Goal: Information Seeking & Learning: Learn about a topic

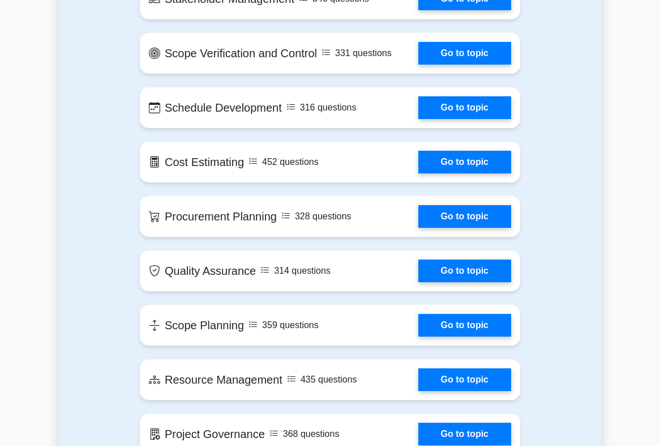
scroll to position [1359, 0]
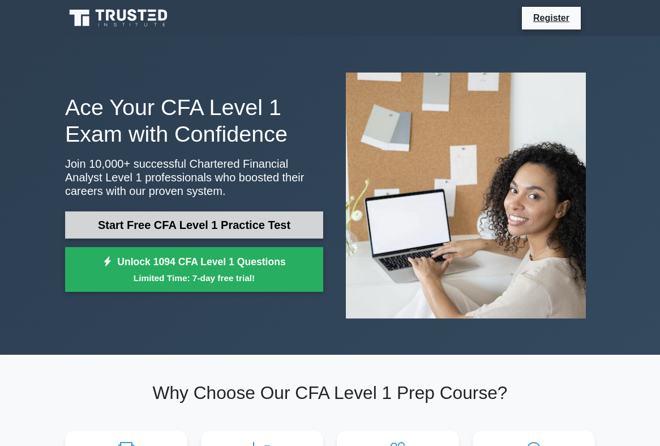
click at [130, 231] on link "Start Free CFA Level 1 Practice Test" at bounding box center [194, 224] width 258 height 27
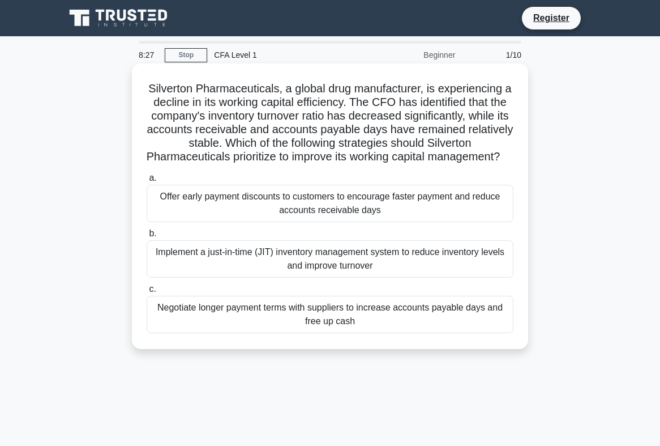
click at [328, 268] on div "Implement a just-in-time (JIT) inventory management system to reduce inventory …" at bounding box center [330, 258] width 367 height 37
click at [147, 237] on input "b. Implement a just-in-time (JIT) inventory management system to reduce invento…" at bounding box center [147, 233] width 0 height 7
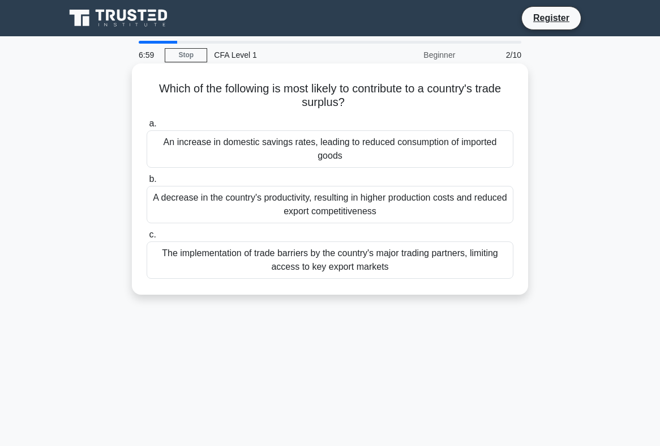
click at [407, 262] on div "The implementation of trade barriers by the country's major trading partners, l…" at bounding box center [330, 259] width 367 height 37
click at [147, 238] on input "c. The implementation of trade barriers by the country's major trading partners…" at bounding box center [147, 234] width 0 height 7
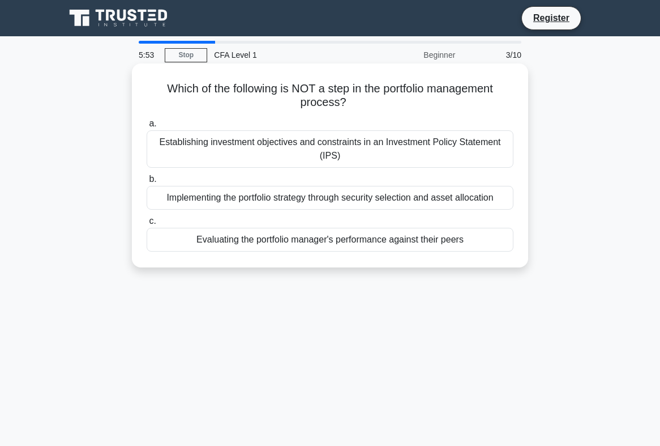
click at [317, 238] on div "Evaluating the portfolio manager's performance against their peers" at bounding box center [330, 240] width 367 height 24
click at [147, 225] on input "c. Evaluating the portfolio manager's performance against their peers" at bounding box center [147, 220] width 0 height 7
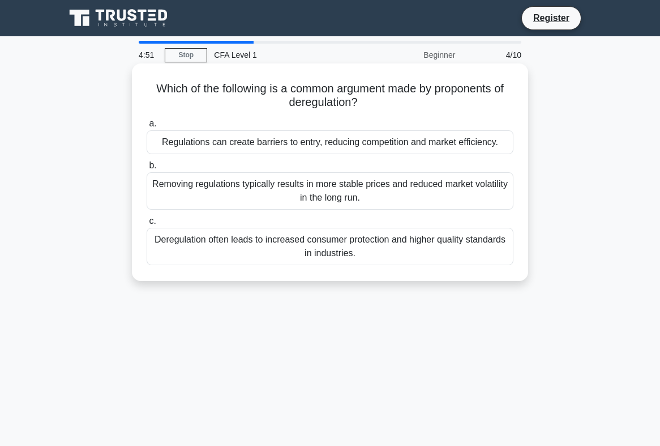
click at [317, 191] on div "Removing regulations typically results in more stable prices and reduced market…" at bounding box center [330, 190] width 367 height 37
click at [147, 169] on input "b. Removing regulations typically results in more stable prices and reduced mar…" at bounding box center [147, 165] width 0 height 7
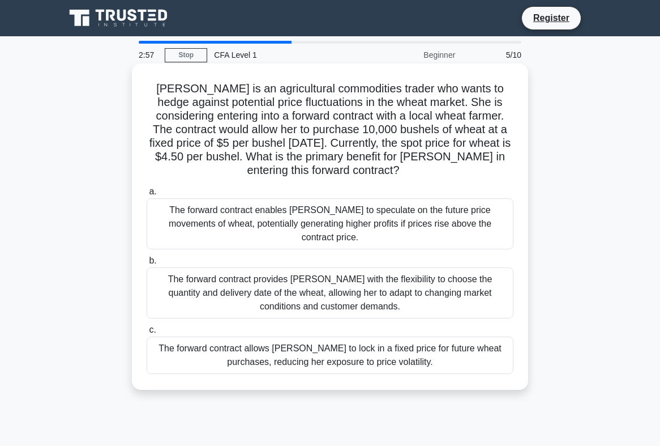
click at [303, 346] on div "The forward contract allows Sarah to lock in a fixed price for future wheat pur…" at bounding box center [330, 354] width 367 height 37
click at [147, 334] on input "c. The forward contract allows Sarah to lock in a fixed price for future wheat …" at bounding box center [147, 329] width 0 height 7
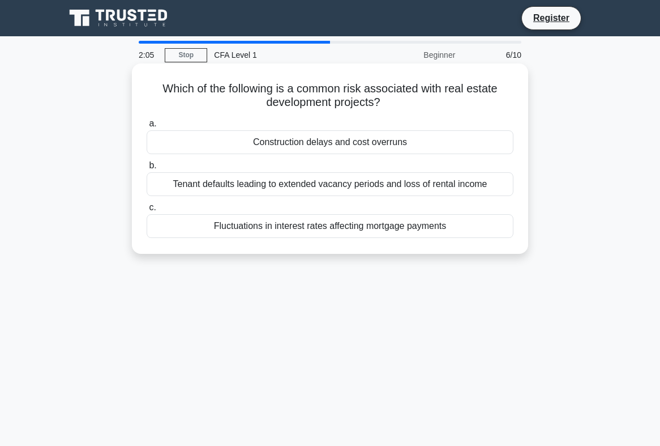
click at [318, 148] on div "Construction delays and cost overruns" at bounding box center [330, 142] width 367 height 24
click at [147, 127] on input "a. Construction delays and cost overruns" at bounding box center [147, 123] width 0 height 7
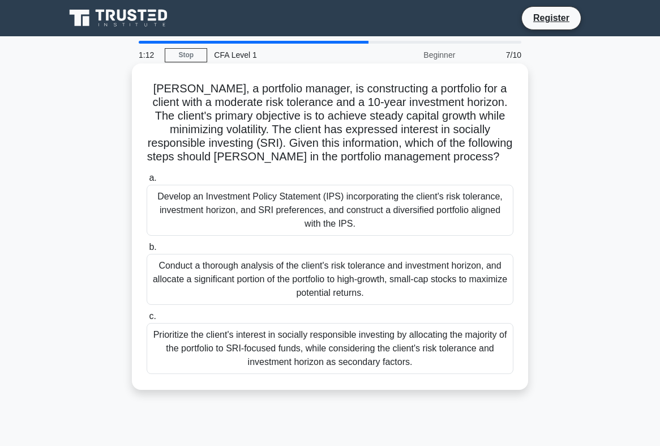
click at [268, 349] on div "Prioritize the client's interest in socially responsible investing by allocatin…" at bounding box center [330, 348] width 367 height 51
click at [147, 320] on input "c. Prioritize the client's interest in socially responsible investing by alloca…" at bounding box center [147, 316] width 0 height 7
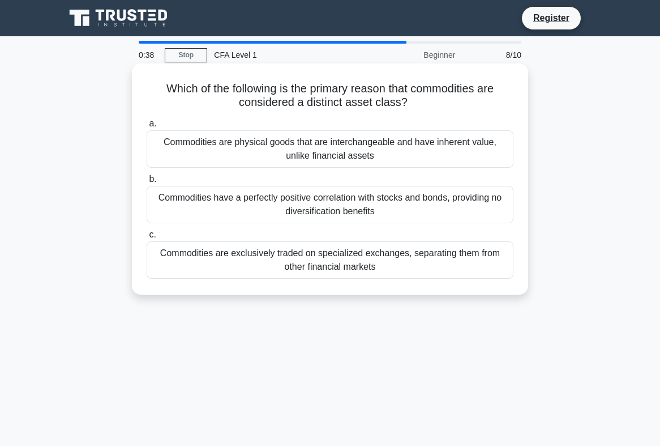
click at [416, 153] on div "Commodities are physical goods that are interchangeable and have inherent value…" at bounding box center [330, 148] width 367 height 37
click at [147, 127] on input "a. Commodities are physical goods that are interchangeable and have inherent va…" at bounding box center [147, 123] width 0 height 7
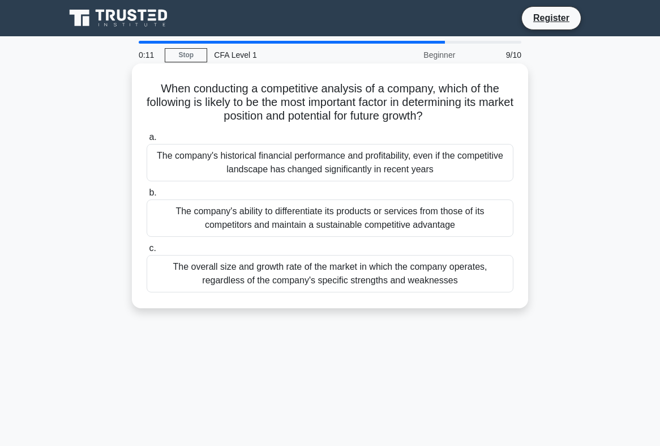
click at [224, 164] on div "The company's historical financial performance and profitability, even if the c…" at bounding box center [330, 162] width 367 height 37
click at [147, 141] on input "a. The company's historical financial performance and profitability, even if th…" at bounding box center [147, 137] width 0 height 7
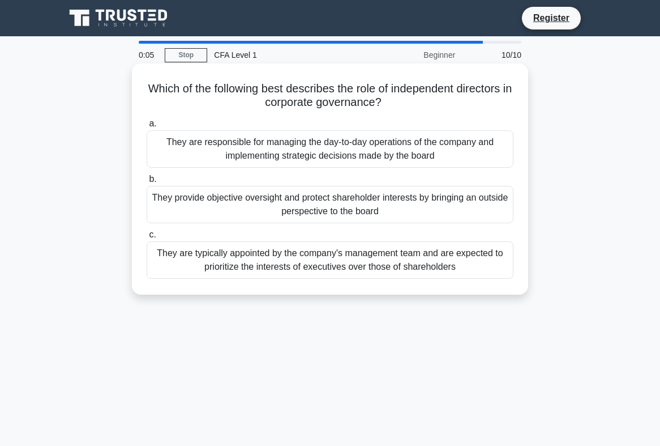
click at [243, 204] on div "They provide objective oversight and protect shareholder interests by bringing …" at bounding box center [330, 204] width 367 height 37
click at [147, 183] on input "b. They provide objective oversight and protect shareholder interests by bringi…" at bounding box center [147, 179] width 0 height 7
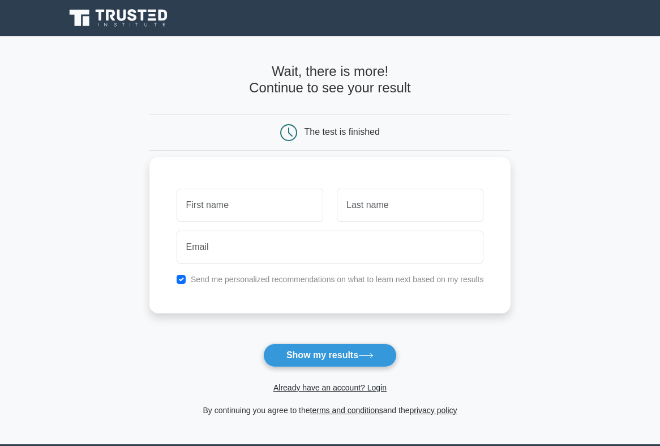
click at [239, 211] on input "text" at bounding box center [250, 205] width 147 height 33
type input "[PERSON_NAME]"
click at [377, 206] on input "text" at bounding box center [410, 205] width 147 height 33
type input "Sayarwar"
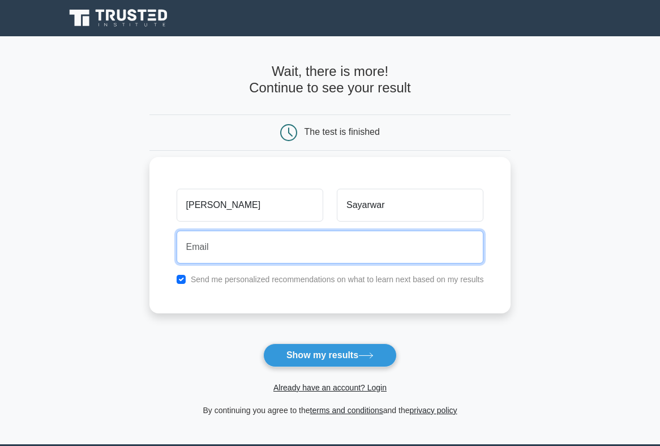
click at [342, 252] on input "email" at bounding box center [330, 246] width 307 height 33
type input "ramaram.sayarwar41@gmail.com"
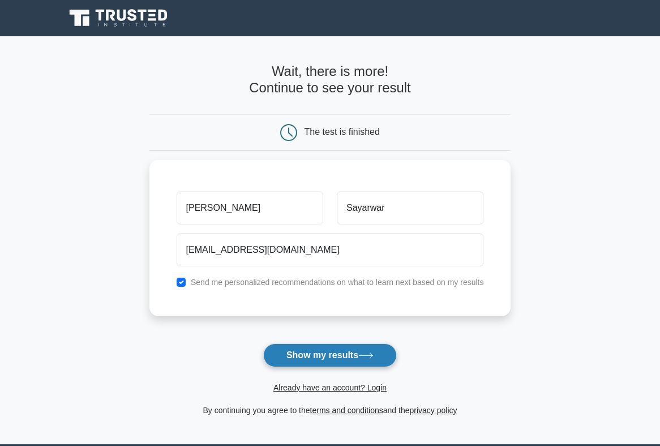
click at [332, 354] on button "Show my results" at bounding box center [330, 355] width 134 height 24
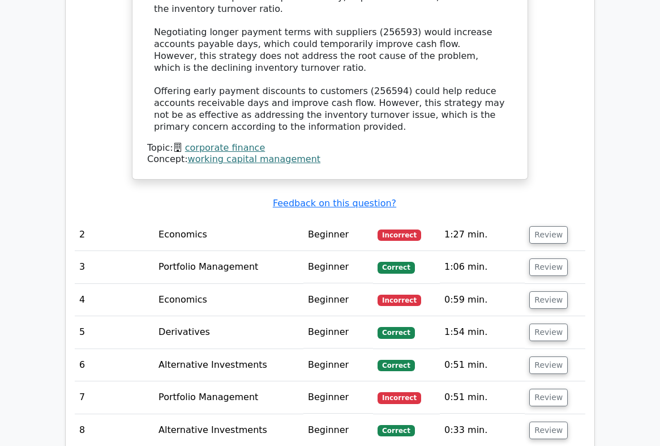
scroll to position [1416, 0]
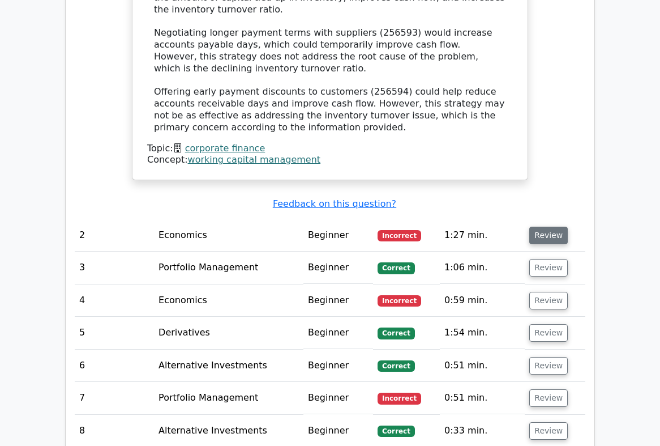
click at [544, 227] on button "Review" at bounding box center [548, 236] width 39 height 18
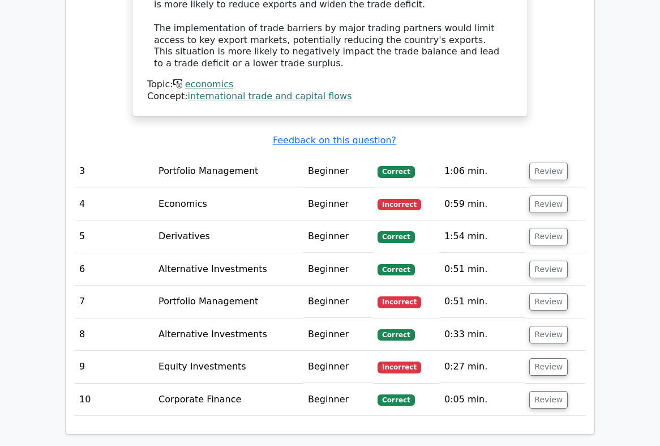
scroll to position [2095, 0]
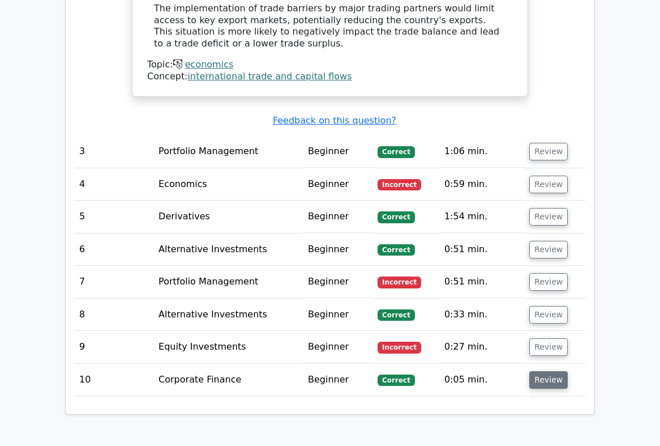
click at [552, 371] on button "Review" at bounding box center [548, 380] width 39 height 18
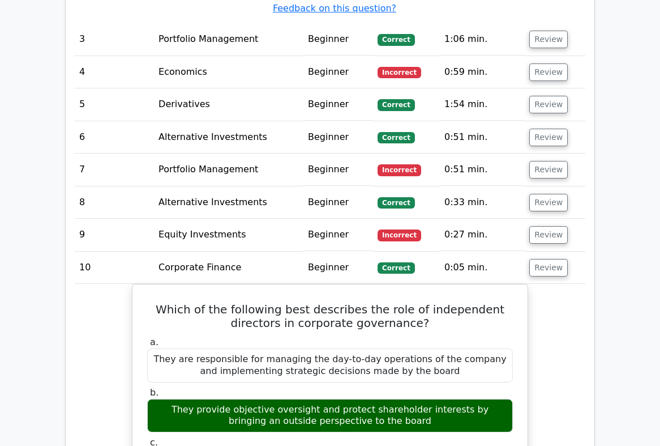
scroll to position [2152, 0]
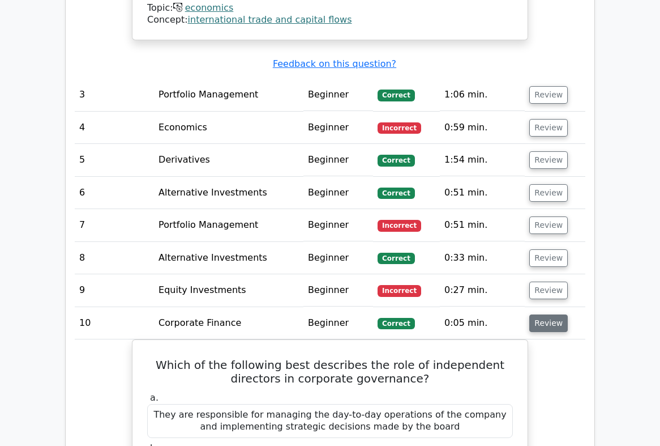
click at [547, 314] on button "Review" at bounding box center [548, 323] width 39 height 18
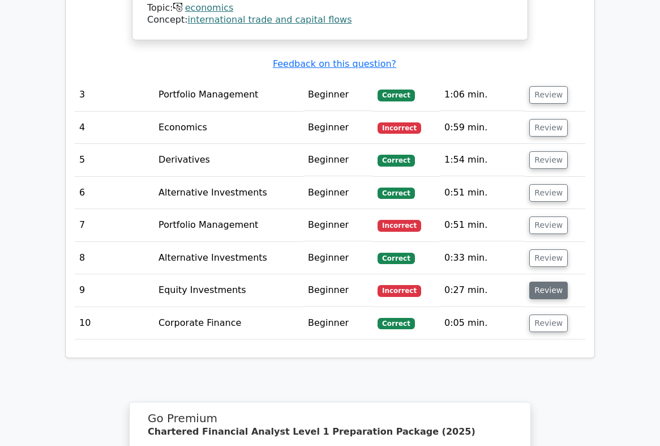
click at [544, 281] on button "Review" at bounding box center [548, 290] width 39 height 18
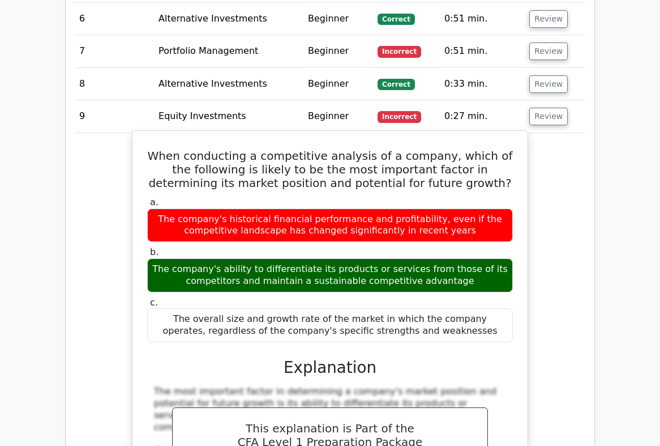
scroll to position [2265, 0]
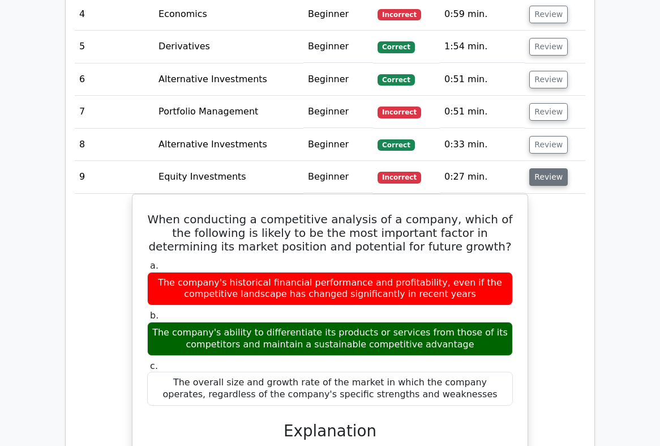
click at [533, 168] on button "Review" at bounding box center [548, 177] width 39 height 18
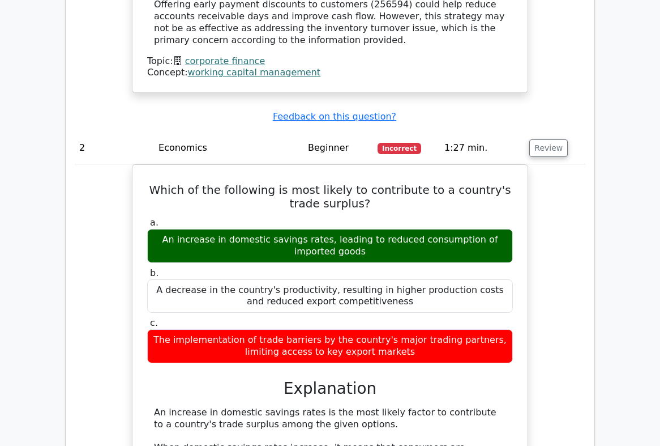
scroll to position [1359, 0]
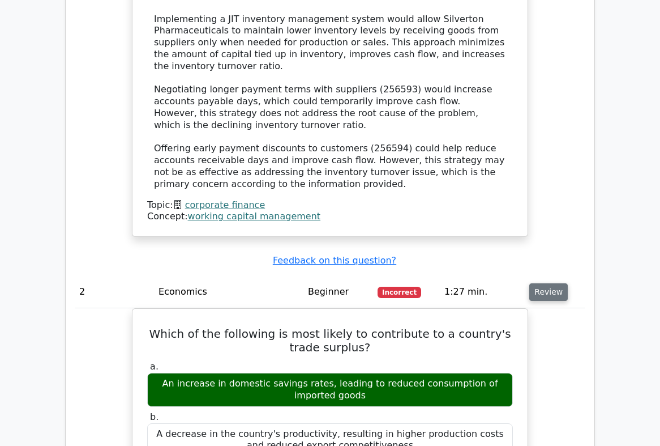
click at [548, 283] on button "Review" at bounding box center [548, 292] width 39 height 18
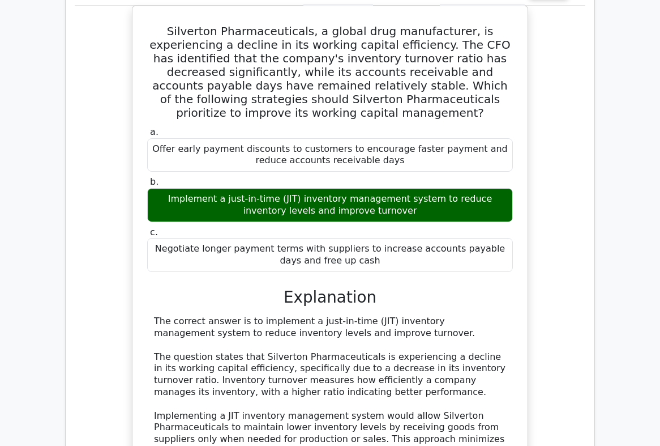
scroll to position [680, 0]
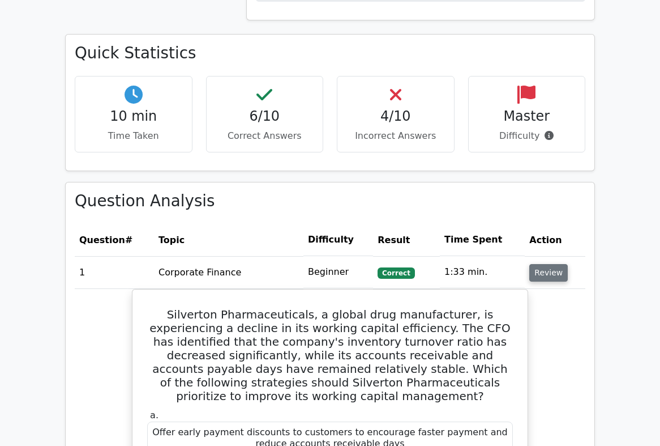
click at [536, 264] on button "Review" at bounding box center [548, 273] width 39 height 18
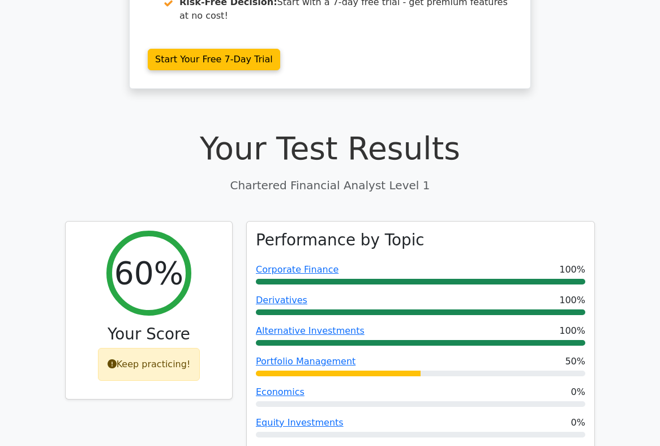
scroll to position [227, 0]
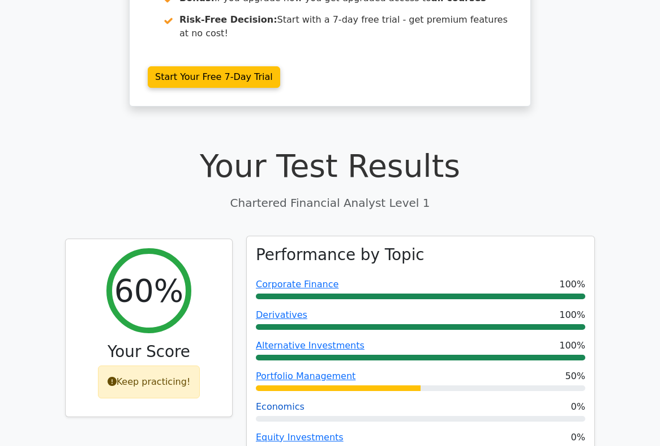
click at [281, 401] on link "Economics" at bounding box center [280, 406] width 49 height 11
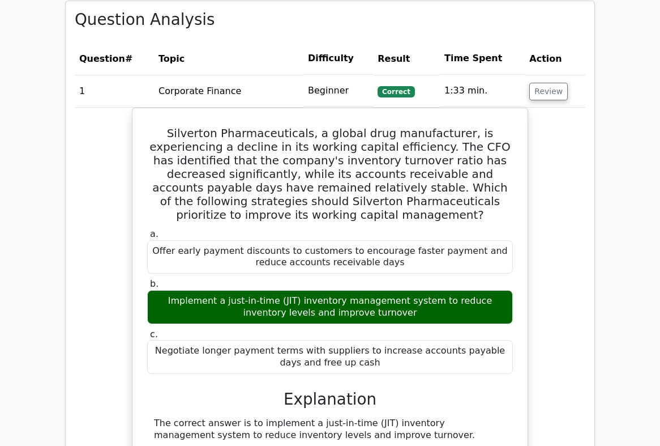
scroll to position [849, 0]
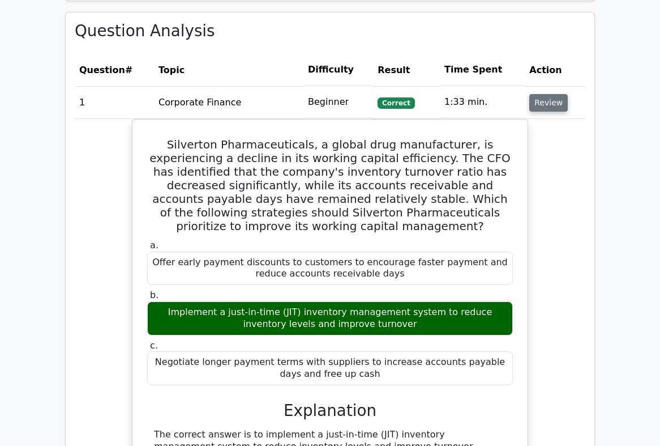
click at [550, 94] on button "Review" at bounding box center [548, 103] width 39 height 18
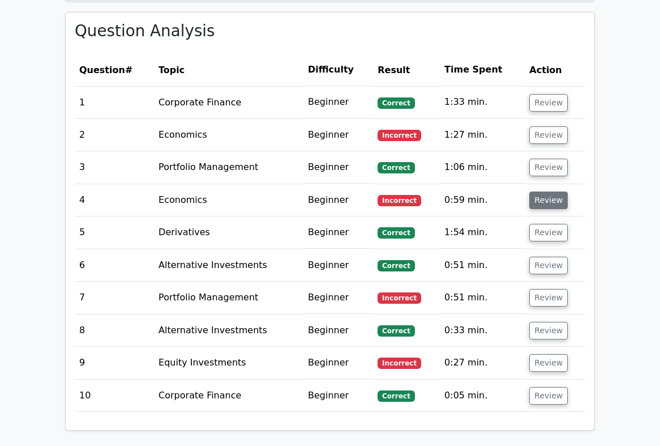
click at [548, 191] on button "Review" at bounding box center [548, 200] width 39 height 18
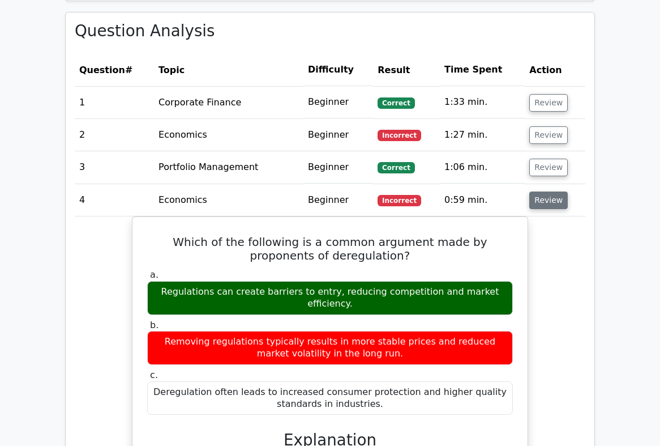
click at [548, 191] on button "Review" at bounding box center [548, 200] width 39 height 18
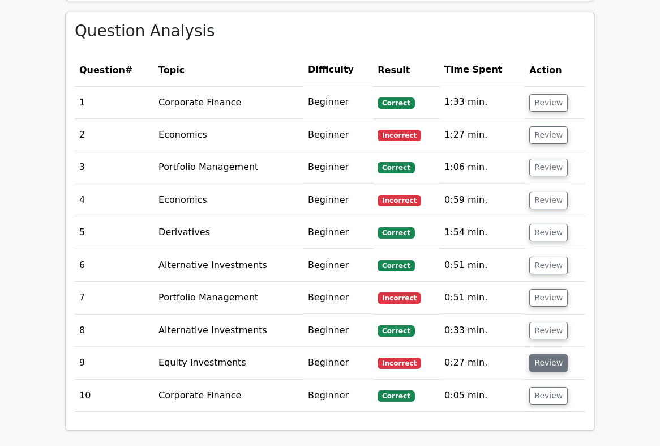
click at [546, 354] on button "Review" at bounding box center [548, 363] width 39 height 18
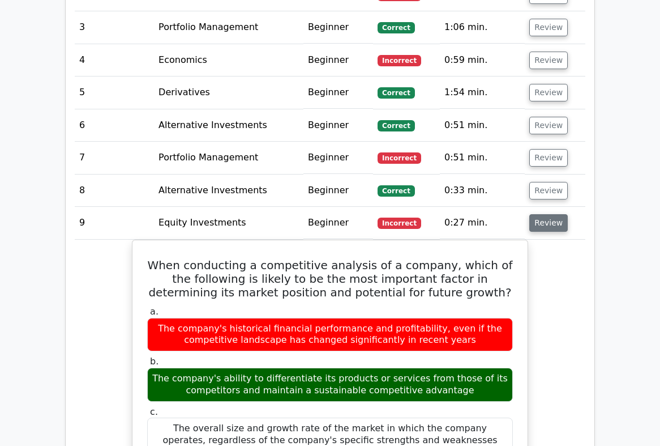
scroll to position [1019, 0]
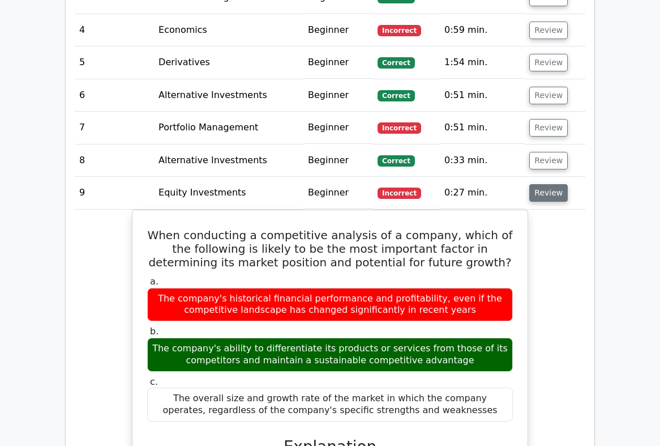
click at [546, 184] on button "Review" at bounding box center [548, 193] width 39 height 18
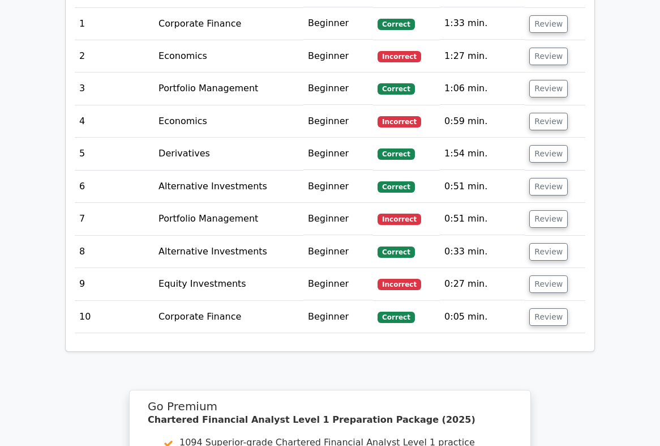
scroll to position [906, 0]
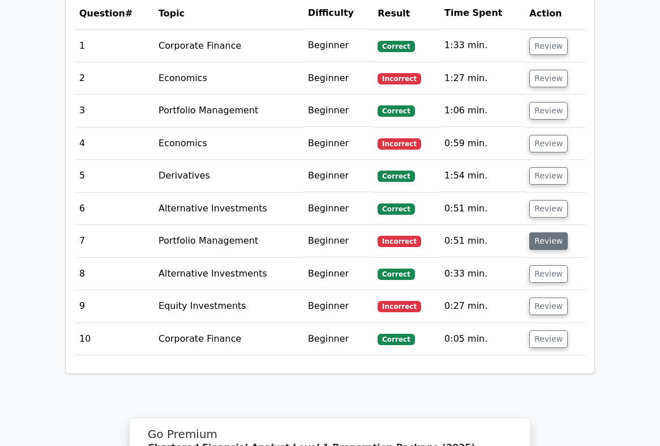
click at [542, 232] on button "Review" at bounding box center [548, 241] width 39 height 18
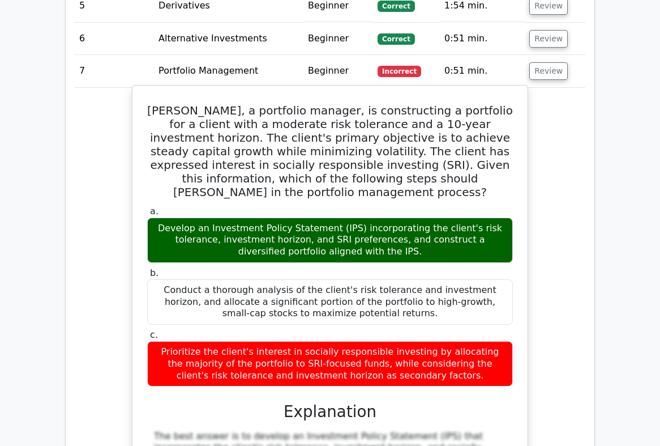
scroll to position [1019, 0]
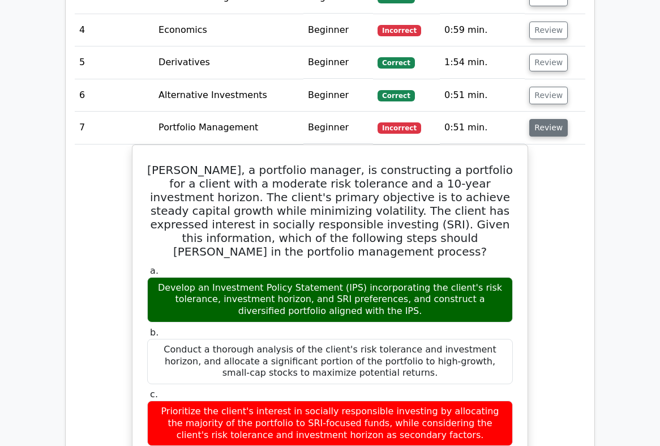
click at [548, 119] on button "Review" at bounding box center [548, 128] width 39 height 18
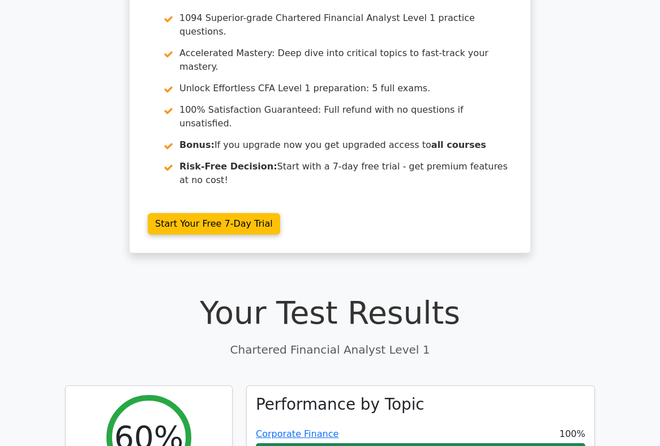
scroll to position [0, 0]
